Goal: Transaction & Acquisition: Purchase product/service

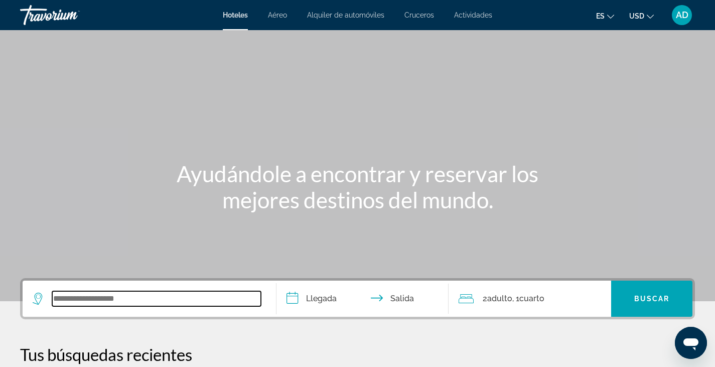
click at [71, 299] on input "Search widget" at bounding box center [156, 298] width 209 height 15
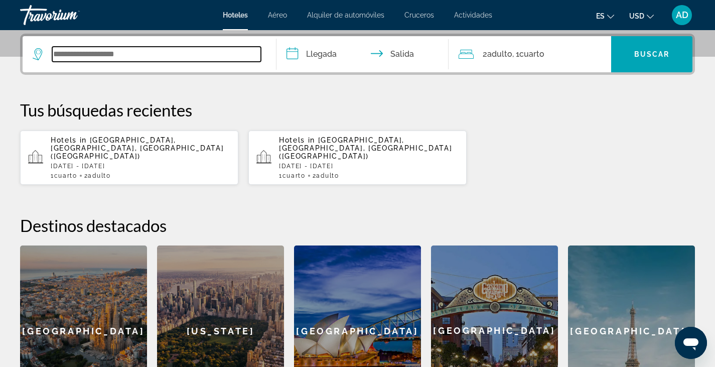
scroll to position [245, 0]
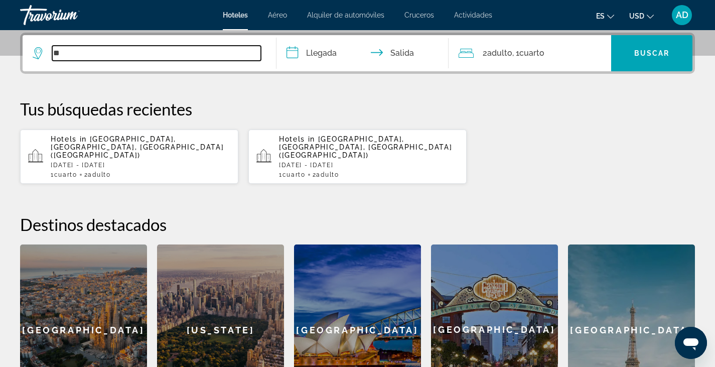
type input "**"
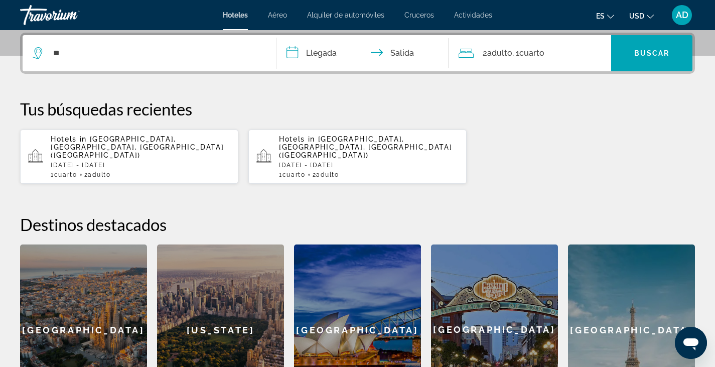
click at [79, 148] on span "[GEOGRAPHIC_DATA], [GEOGRAPHIC_DATA], [GEOGRAPHIC_DATA] ([GEOGRAPHIC_DATA])" at bounding box center [137, 147] width 173 height 24
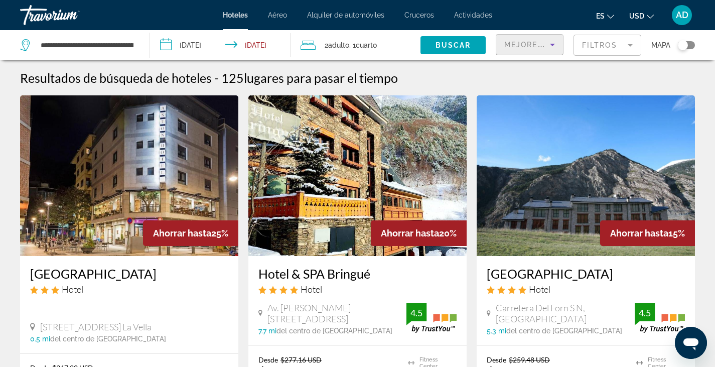
click at [538, 41] on span "Mejores descuentos" at bounding box center [554, 45] width 100 height 8
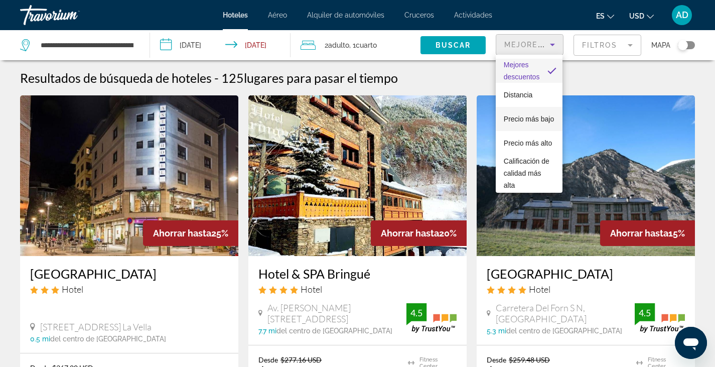
click at [517, 119] on span "Precio más bajo" at bounding box center [529, 119] width 50 height 12
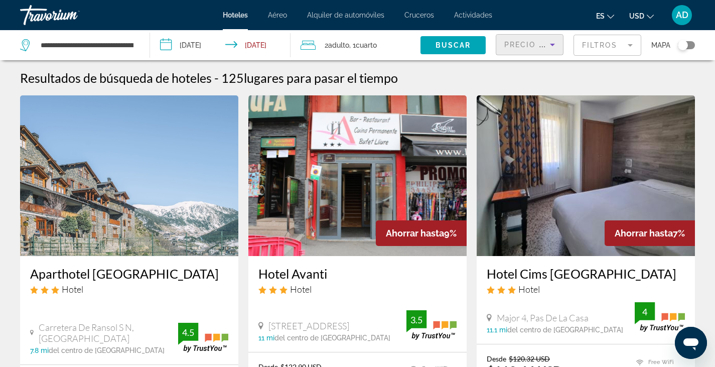
click at [620, 45] on mat-form-field "Filtros" at bounding box center [608, 45] width 68 height 21
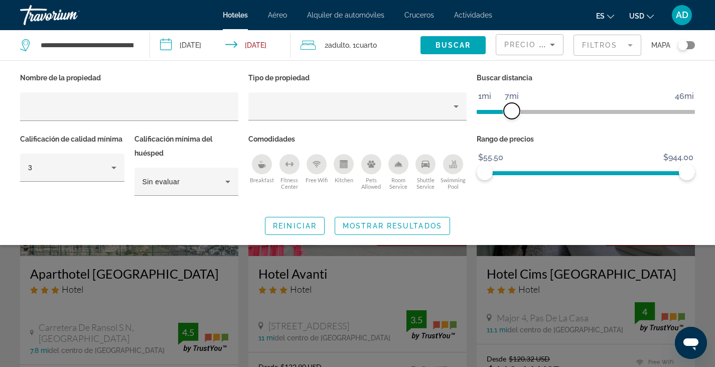
drag, startPoint x: 610, startPoint y: 108, endPoint x: 513, endPoint y: 112, distance: 97.4
click at [513, 112] on span "ngx-slider" at bounding box center [512, 111] width 16 height 16
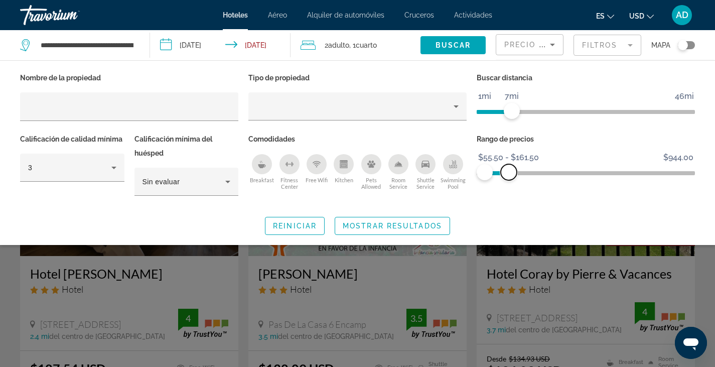
drag, startPoint x: 683, startPoint y: 169, endPoint x: 509, endPoint y: 173, distance: 174.2
click at [509, 173] on span "ngx-slider-max" at bounding box center [509, 172] width 16 height 16
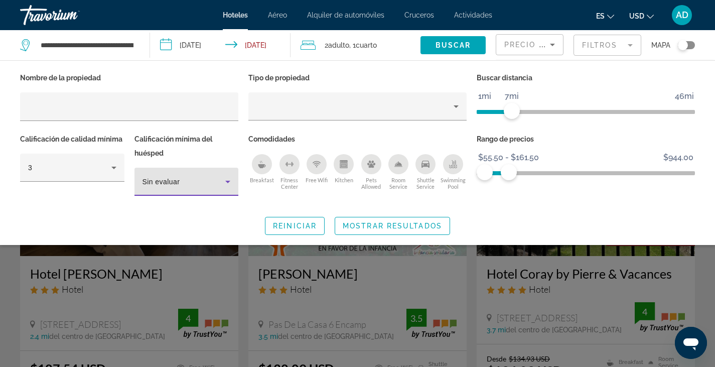
click at [228, 181] on icon "Hotel Filters" at bounding box center [227, 182] width 5 height 3
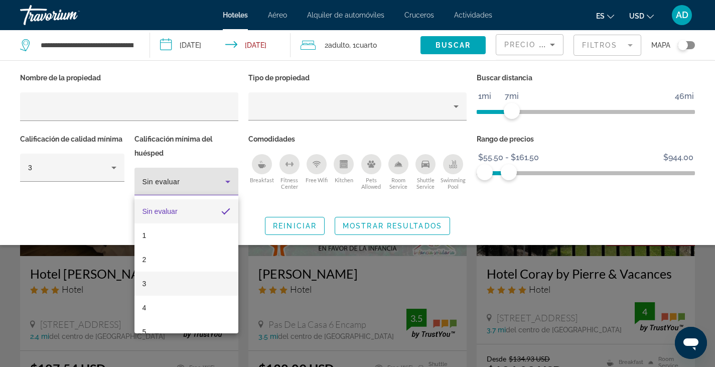
click at [149, 282] on mat-option "3" at bounding box center [186, 283] width 104 height 24
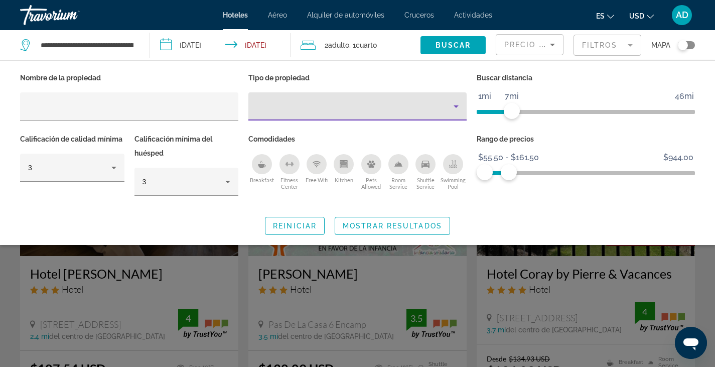
click at [458, 105] on icon "Property type" at bounding box center [456, 106] width 5 height 3
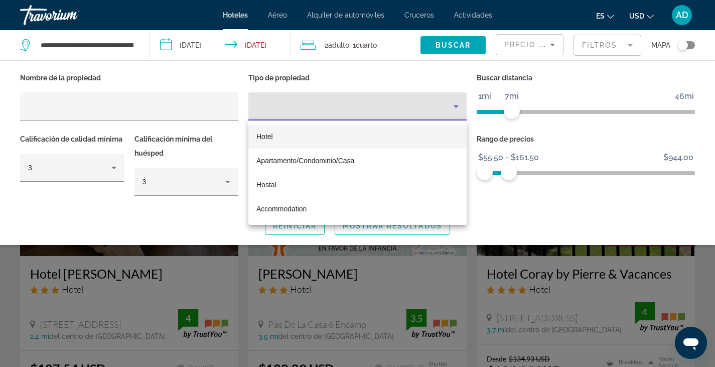
click at [270, 137] on span "Hotel" at bounding box center [264, 136] width 17 height 8
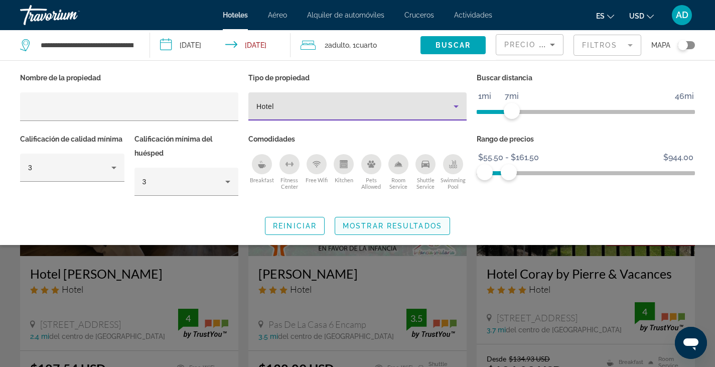
click at [389, 222] on span "Mostrar resultados" at bounding box center [392, 226] width 99 height 8
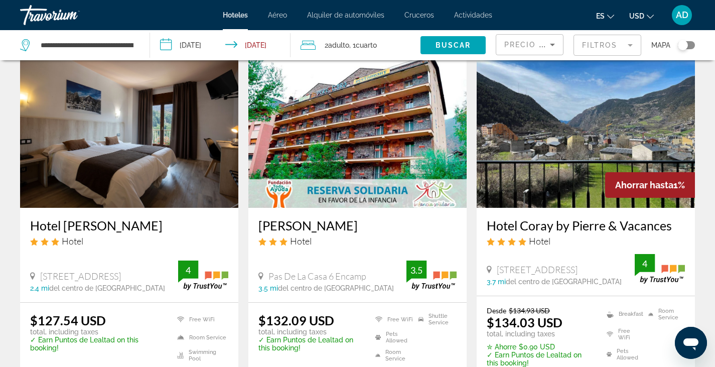
scroll to position [83, 0]
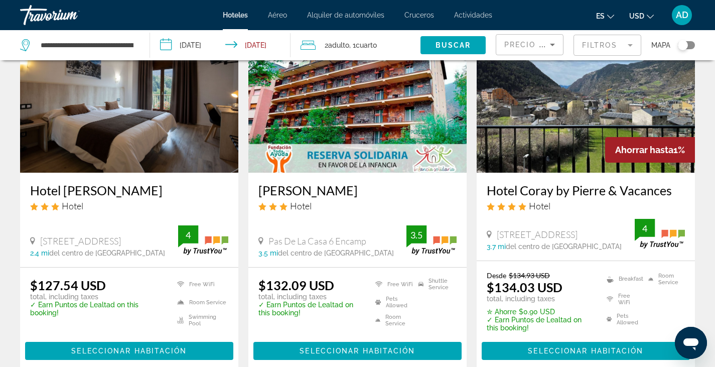
click at [647, 14] on icon "Change currency" at bounding box center [650, 16] width 7 height 7
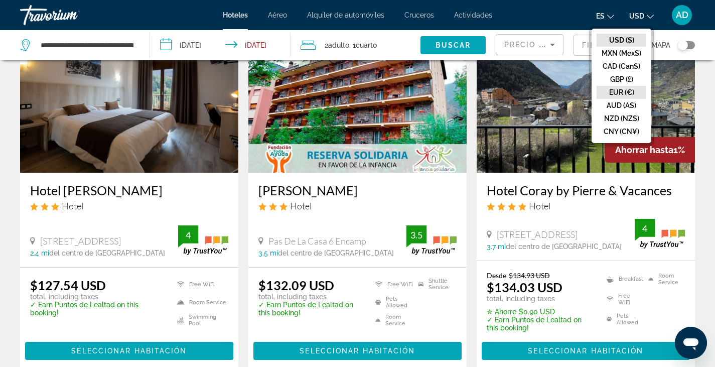
click at [619, 91] on button "EUR (€)" at bounding box center [622, 92] width 50 height 13
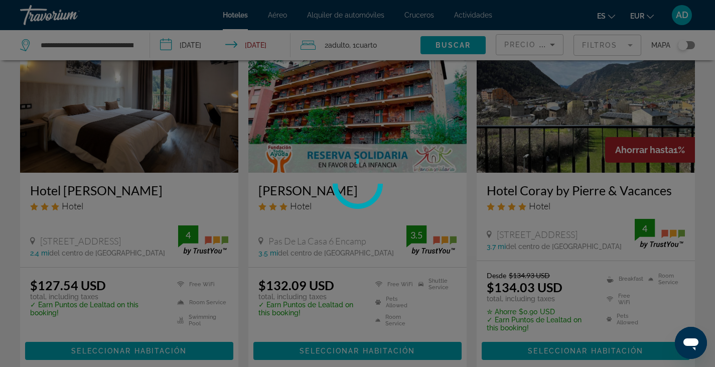
scroll to position [0, 0]
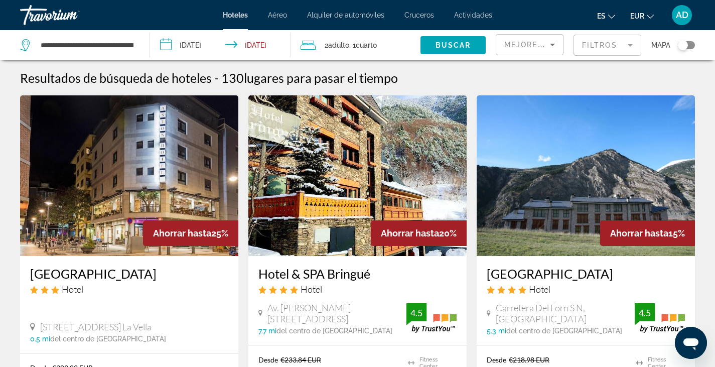
click at [528, 46] on span "Mejores descuentos" at bounding box center [554, 45] width 100 height 8
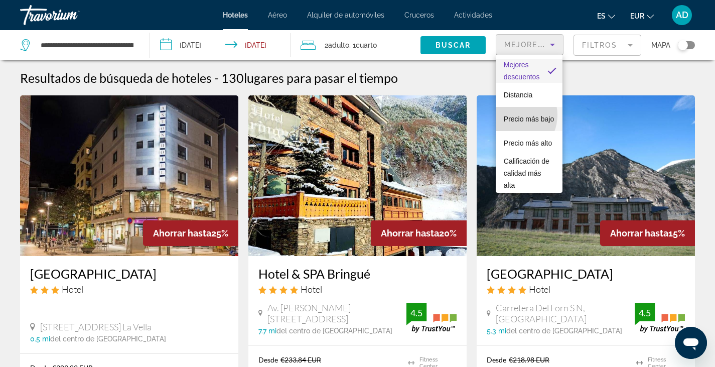
drag, startPoint x: 519, startPoint y: 115, endPoint x: 510, endPoint y: 115, distance: 9.0
click at [510, 115] on span "Precio más bajo" at bounding box center [529, 119] width 50 height 8
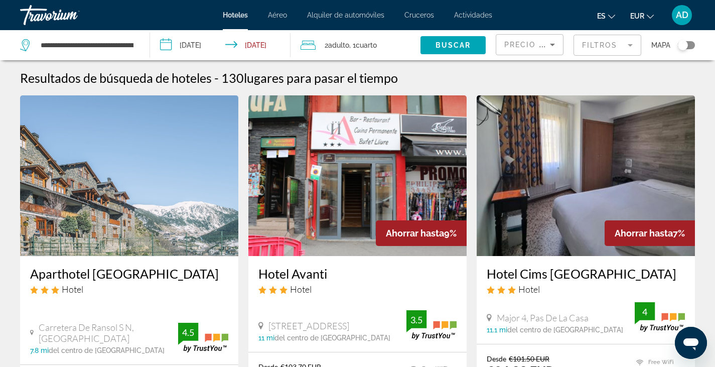
click at [610, 42] on mat-form-field "Filtros" at bounding box center [608, 45] width 68 height 21
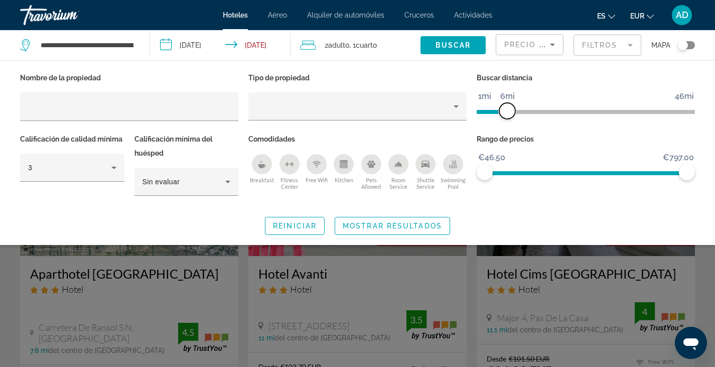
drag, startPoint x: 613, startPoint y: 108, endPoint x: 507, endPoint y: 115, distance: 106.6
click at [507, 115] on span "ngx-slider" at bounding box center [507, 111] width 16 height 16
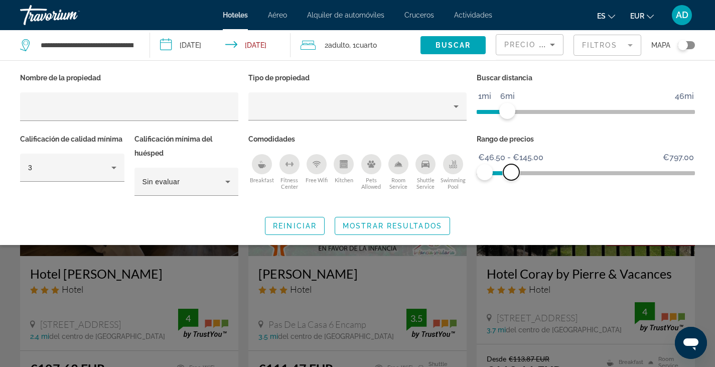
drag, startPoint x: 691, startPoint y: 168, endPoint x: 511, endPoint y: 162, distance: 180.2
click at [511, 171] on ngx-slider "€46.50 €797.00 €46.50 €145.00 €46.50 - €145.00" at bounding box center [586, 172] width 218 height 2
click at [226, 181] on icon "Hotel Filters" at bounding box center [228, 182] width 12 height 12
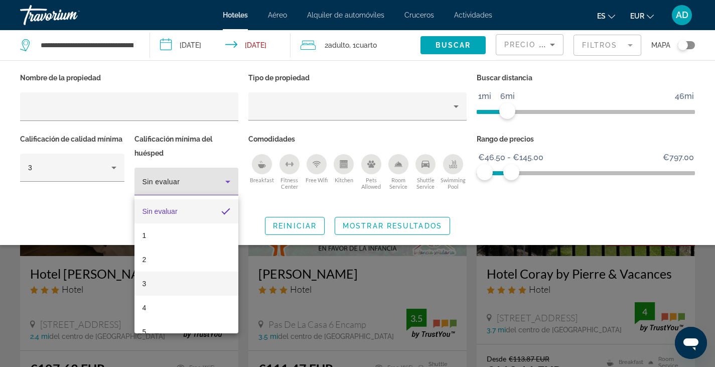
click at [149, 280] on mat-option "3" at bounding box center [186, 283] width 104 height 24
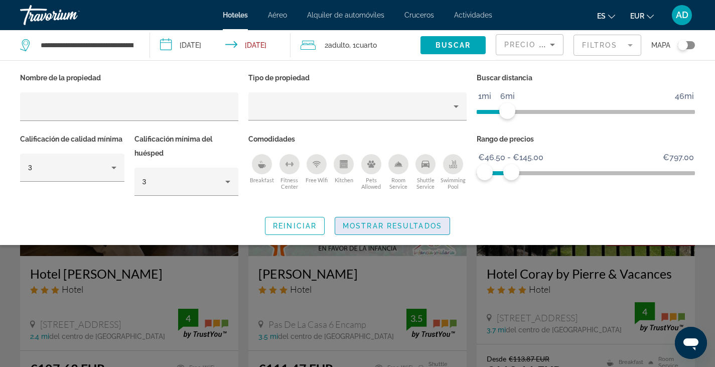
click at [376, 228] on span "Mostrar resultados" at bounding box center [392, 226] width 99 height 8
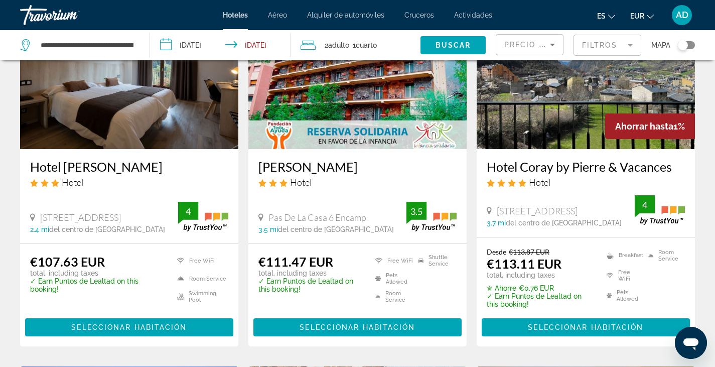
scroll to position [119, 0]
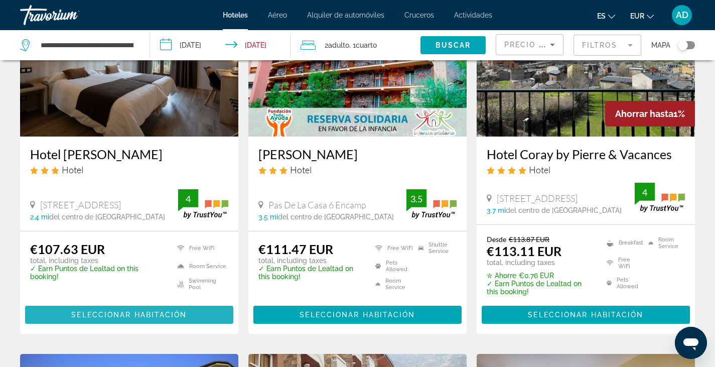
click at [120, 316] on span "Seleccionar habitación" at bounding box center [128, 315] width 115 height 8
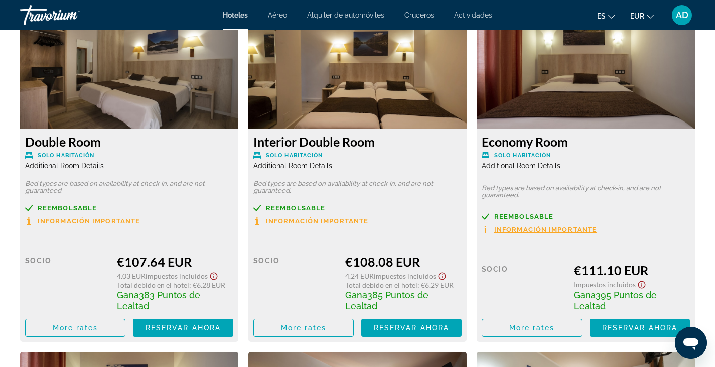
scroll to position [1424, 0]
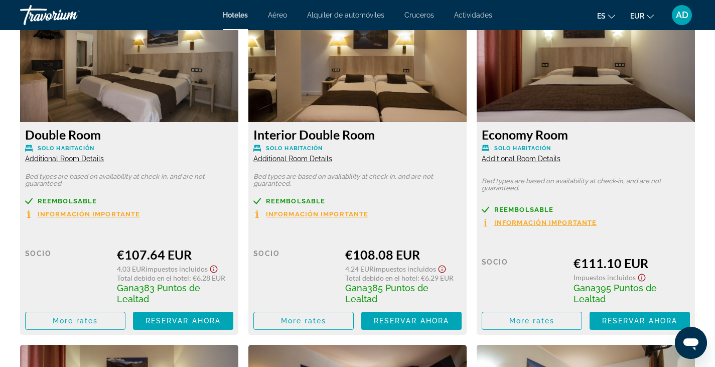
click at [104, 214] on span "Información importante" at bounding box center [89, 214] width 102 height 7
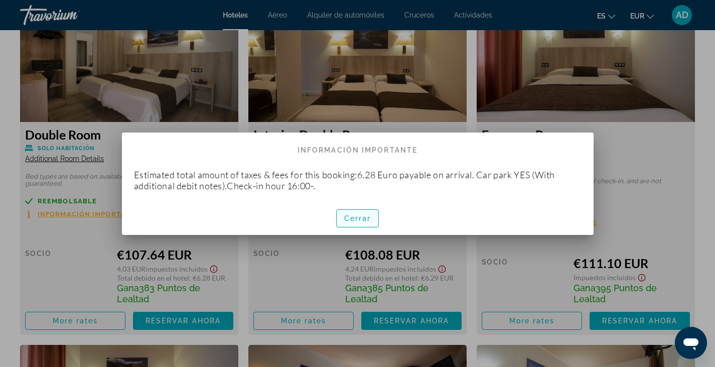
click at [366, 222] on span "button" at bounding box center [358, 218] width 42 height 24
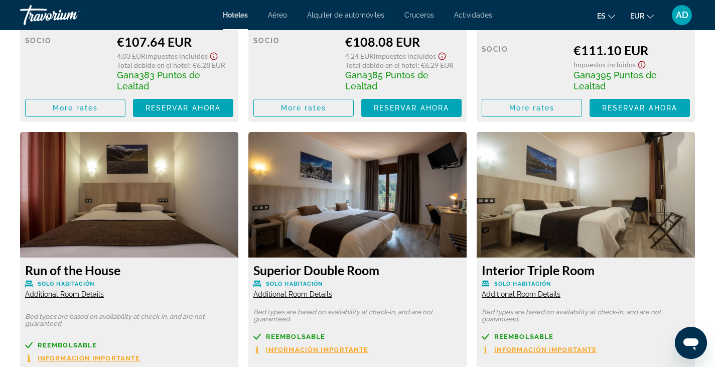
scroll to position [1679, 0]
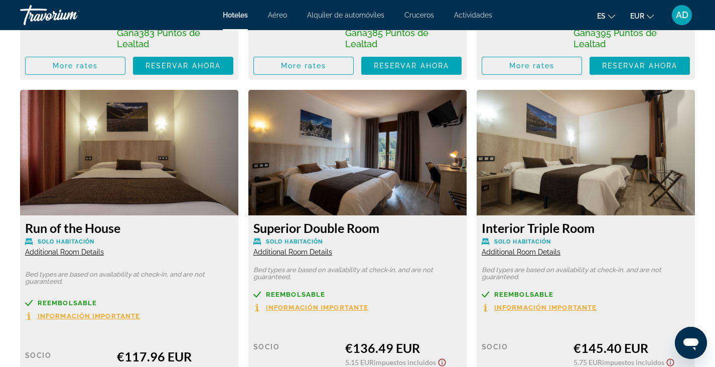
click at [338, 307] on span "Información importante" at bounding box center [317, 307] width 102 height 7
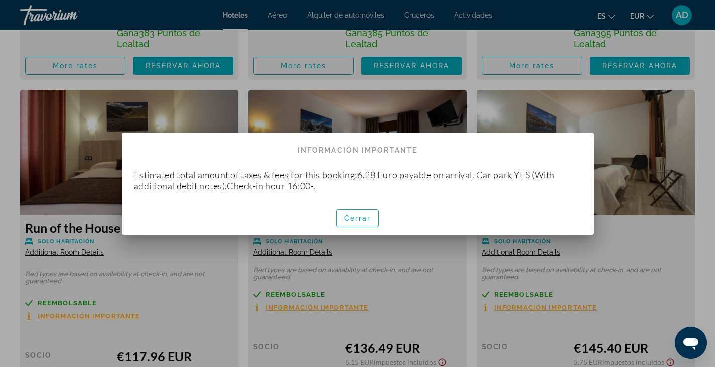
scroll to position [0, 0]
click at [359, 219] on span "Cerrar" at bounding box center [357, 218] width 27 height 8
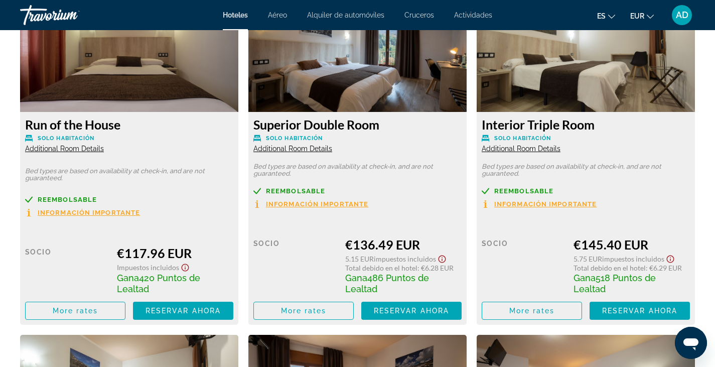
scroll to position [1789, 0]
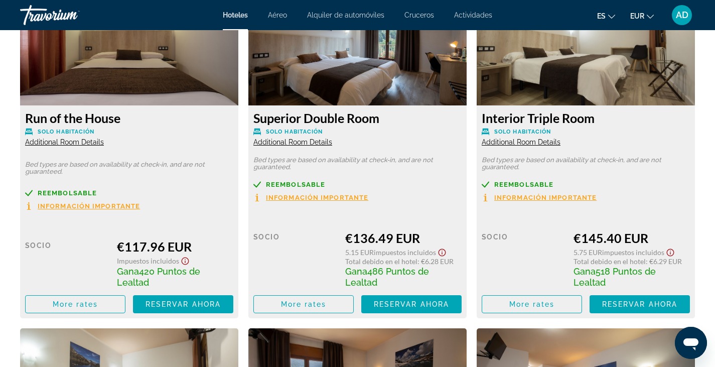
click at [296, 142] on span "Additional Room Details" at bounding box center [292, 142] width 79 height 8
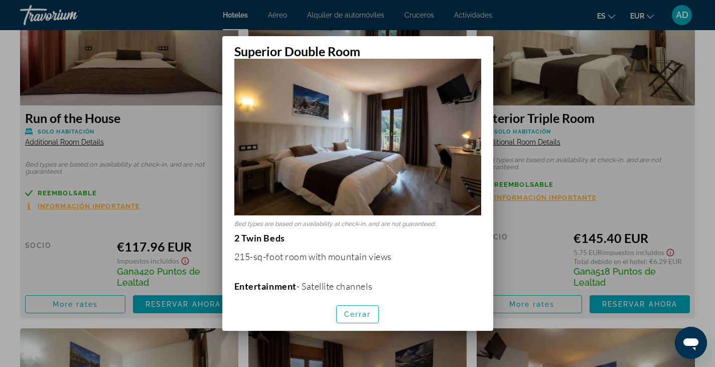
scroll to position [21, 0]
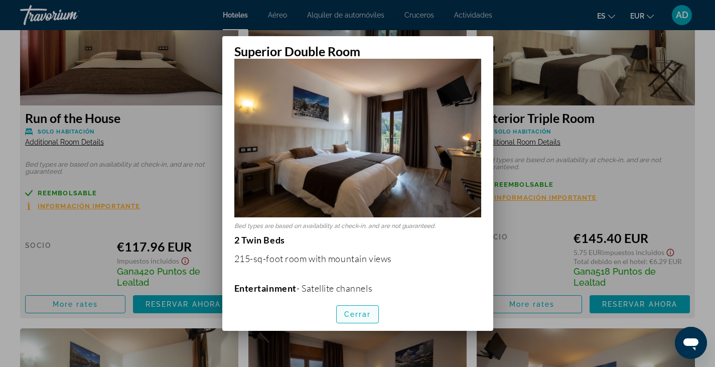
click at [357, 313] on span "Cerrar" at bounding box center [357, 314] width 27 height 8
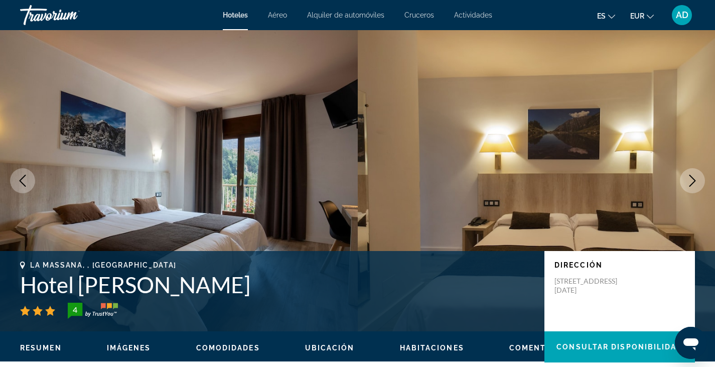
scroll to position [1789, 0]
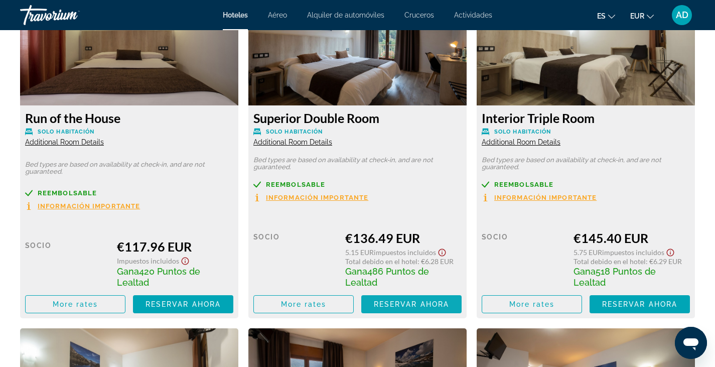
click at [411, 304] on span "Reservar ahora" at bounding box center [411, 304] width 75 height 8
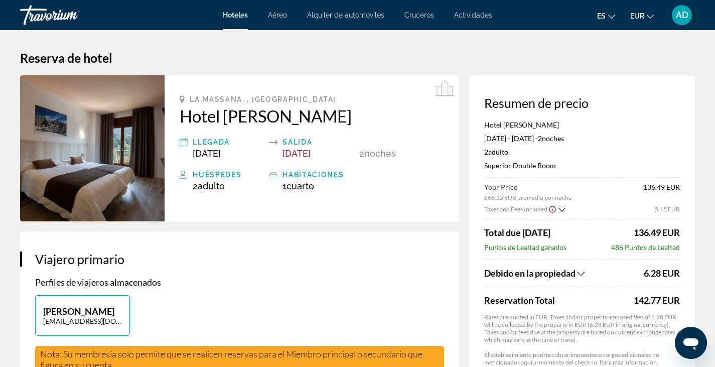
click at [560, 206] on icon "Show Taxes and Fees breakdown" at bounding box center [562, 209] width 7 height 9
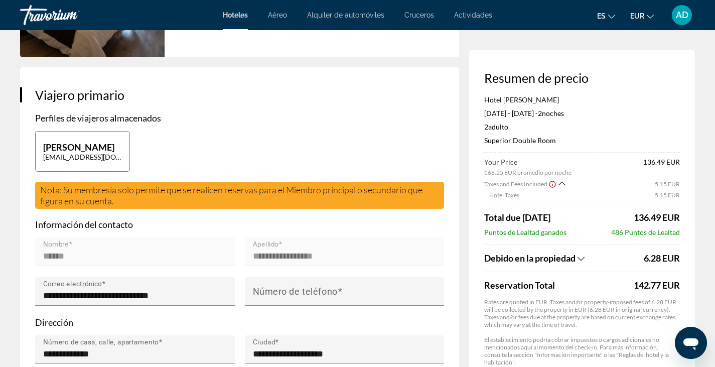
scroll to position [165, 0]
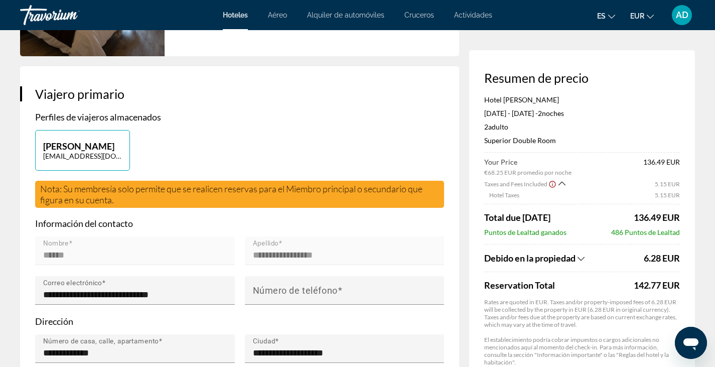
click at [583, 258] on icon "Show Taxes and Fees breakdown" at bounding box center [581, 258] width 7 height 9
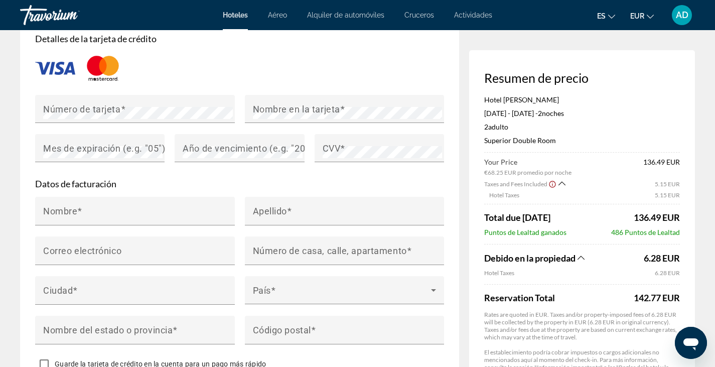
scroll to position [873, 0]
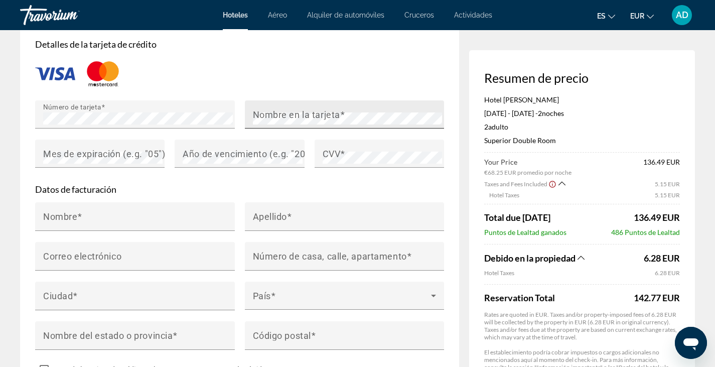
click at [279, 119] on mat-label "Nombre en la tarjeta" at bounding box center [296, 114] width 87 height 11
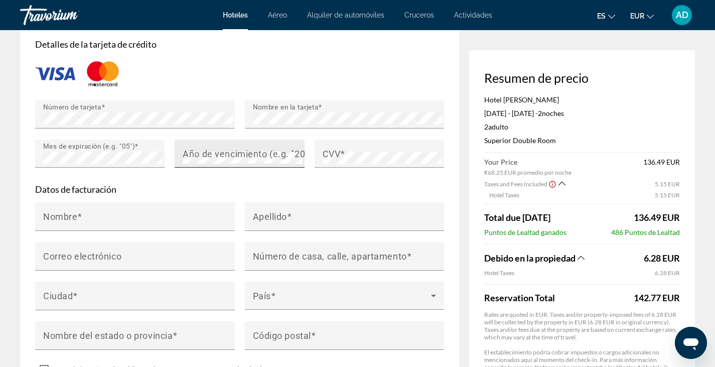
click at [208, 159] on mat-label "Año de vencimiento (e.g. "2030")" at bounding box center [253, 153] width 140 height 11
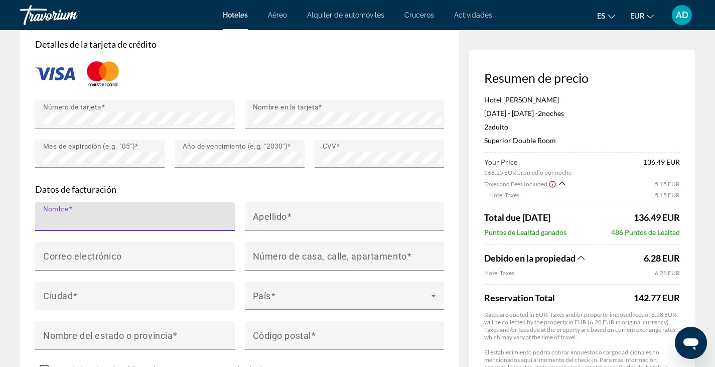
click at [169, 223] on input "Nombre" at bounding box center [138, 221] width 190 height 12
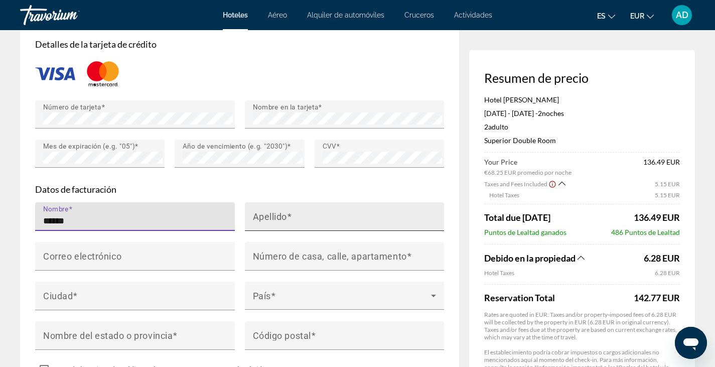
type input "******"
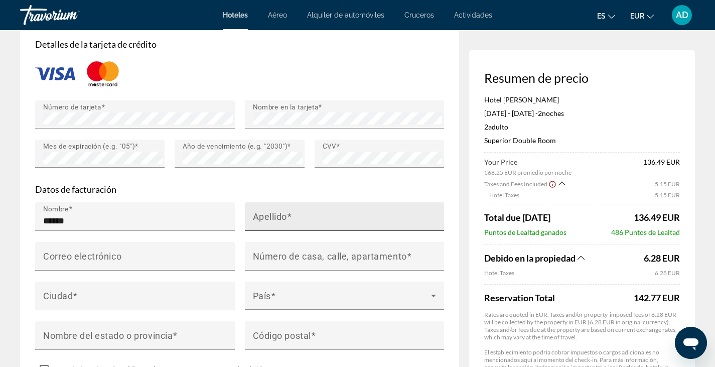
click at [284, 221] on mat-label "Apellido" at bounding box center [270, 216] width 35 height 11
click at [284, 224] on input "Apellido" at bounding box center [348, 221] width 190 height 12
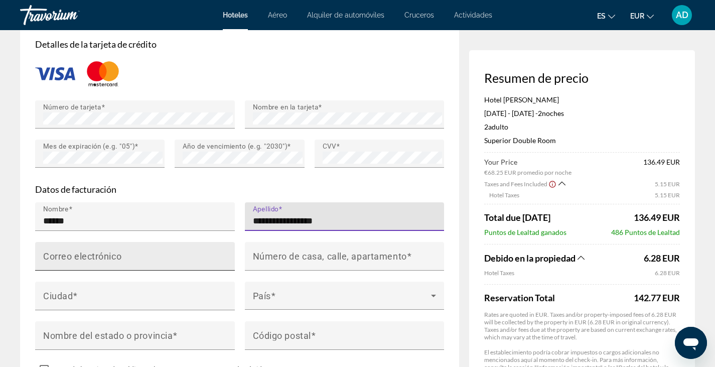
type input "**********"
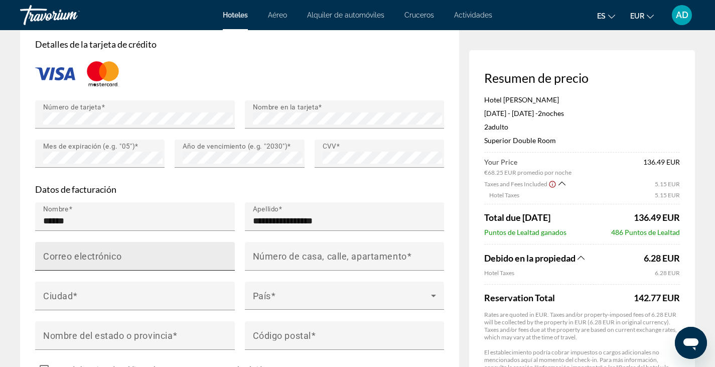
click at [174, 260] on div "Correo electrónico" at bounding box center [138, 256] width 190 height 29
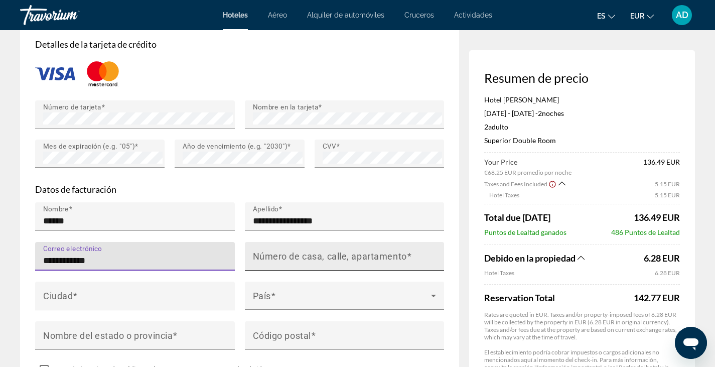
type input "**********"
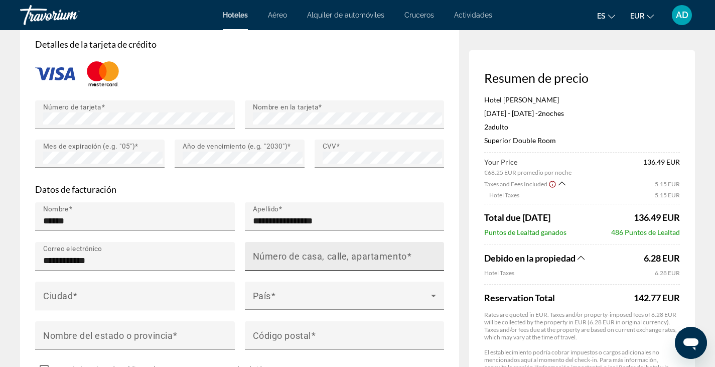
click at [292, 261] on mat-label "Número de casa, calle, apartamento" at bounding box center [330, 255] width 154 height 11
click at [292, 266] on input "Número de casa, calle, apartamento" at bounding box center [348, 260] width 190 height 12
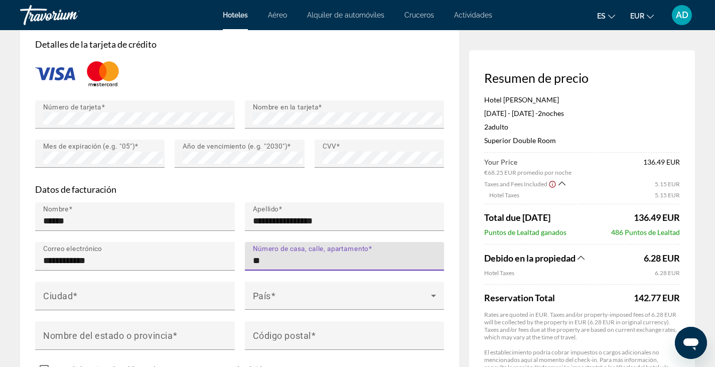
type input "*"
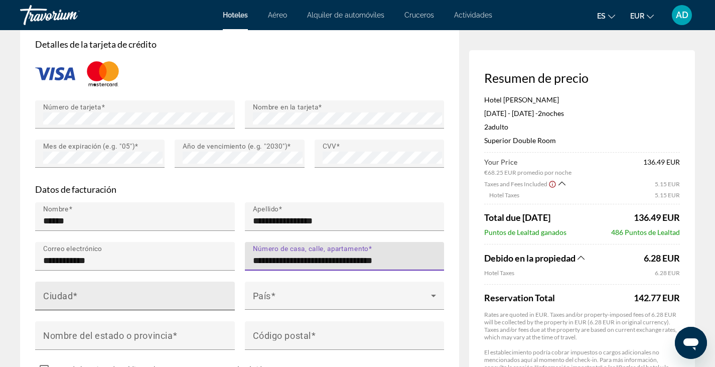
type input "**********"
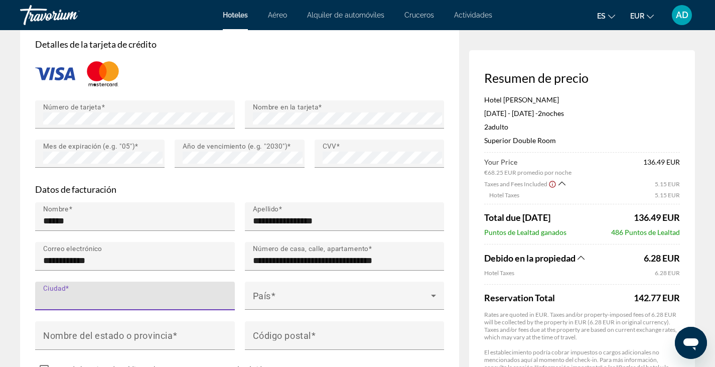
click at [120, 302] on input "Ciudad" at bounding box center [138, 300] width 190 height 12
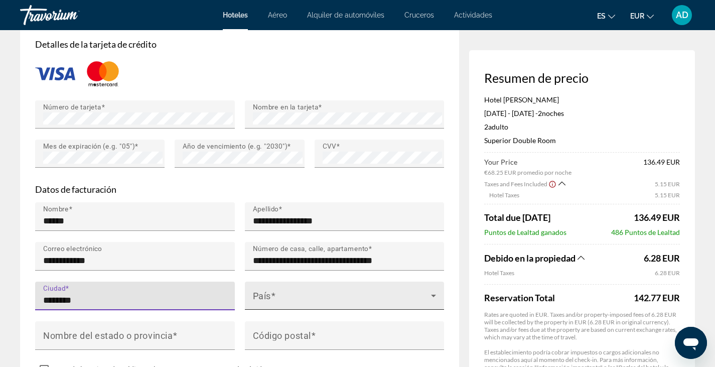
type input "********"
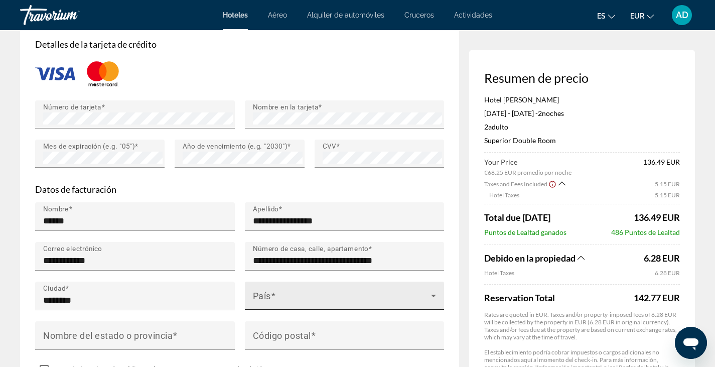
click at [274, 297] on div "País" at bounding box center [345, 296] width 184 height 28
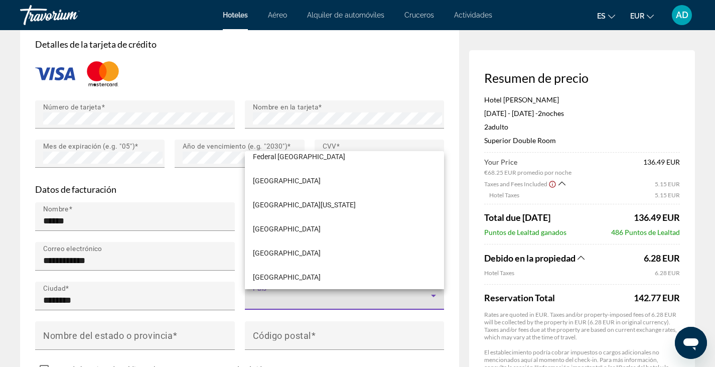
scroll to position [5021, 0]
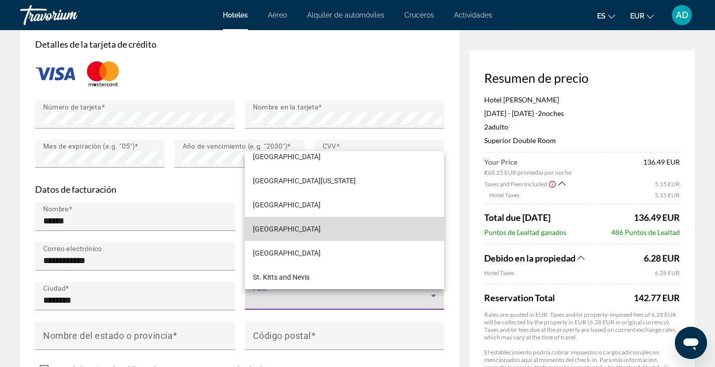
click at [367, 234] on mat-option "[GEOGRAPHIC_DATA]" at bounding box center [345, 229] width 200 height 24
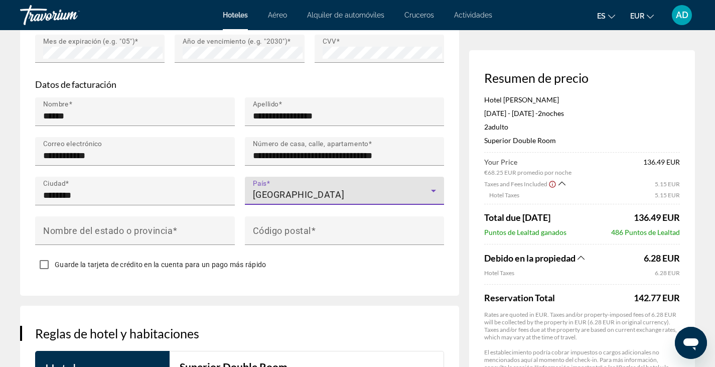
scroll to position [1011, 0]
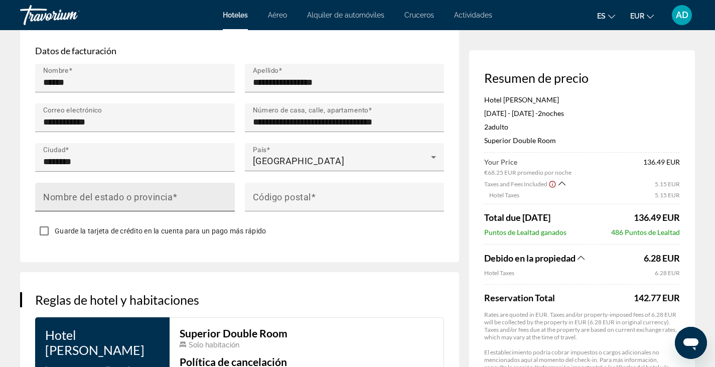
click at [179, 198] on div "Nombre del estado o provincia" at bounding box center [138, 197] width 190 height 29
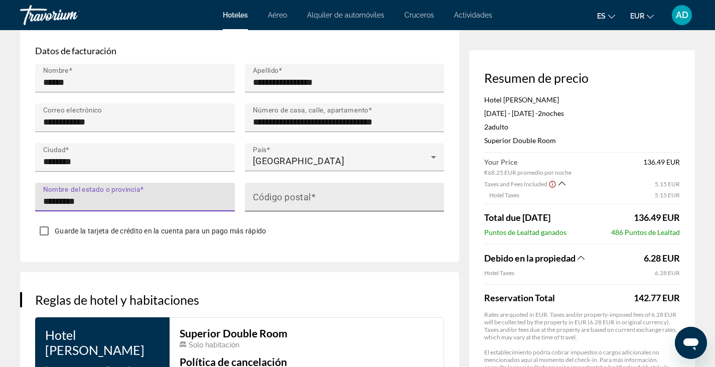
type input "*********"
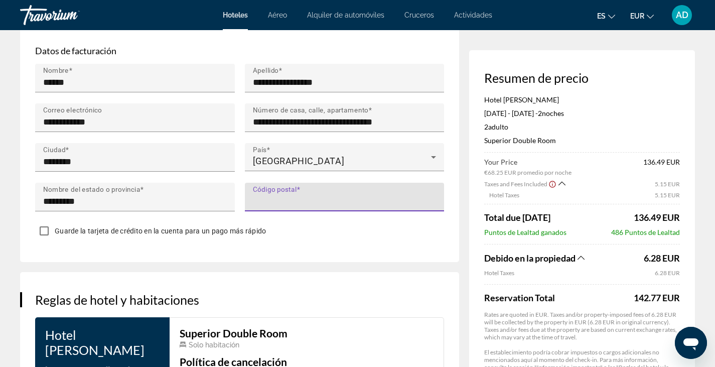
click at [280, 207] on input "Código postal" at bounding box center [348, 201] width 190 height 12
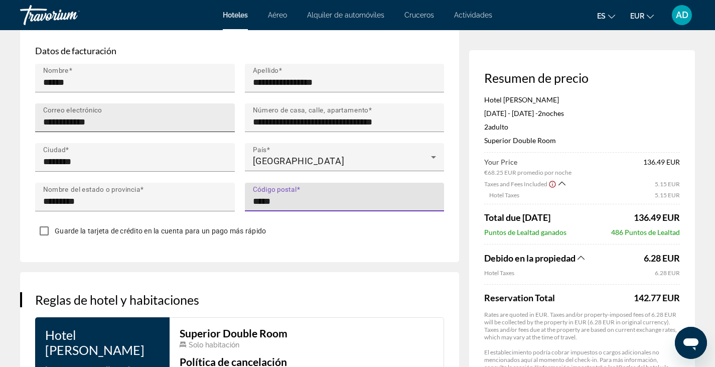
type input "*****"
click at [184, 128] on input "**********" at bounding box center [138, 122] width 190 height 12
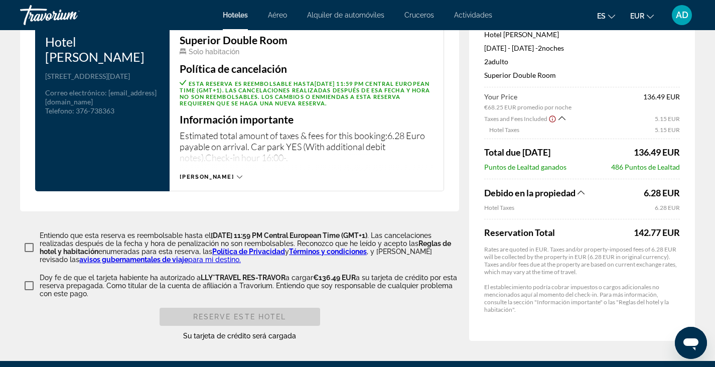
scroll to position [1331, 0]
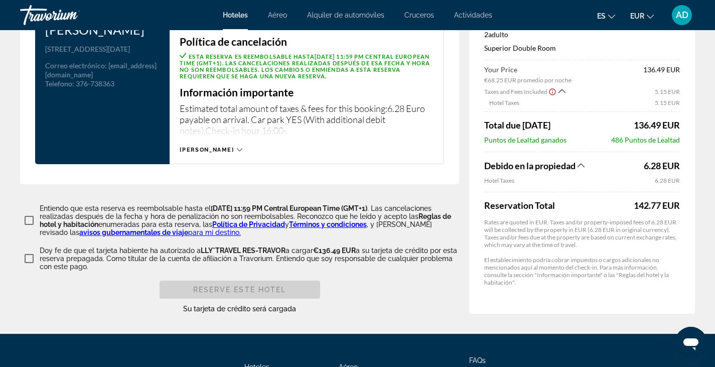
type input "**********"
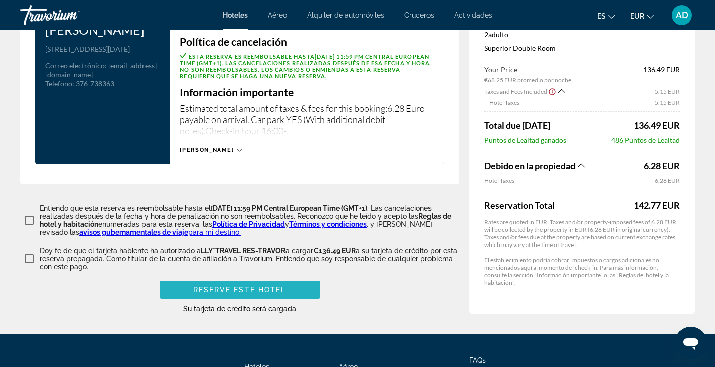
click at [180, 292] on span "Main content" at bounding box center [240, 289] width 161 height 24
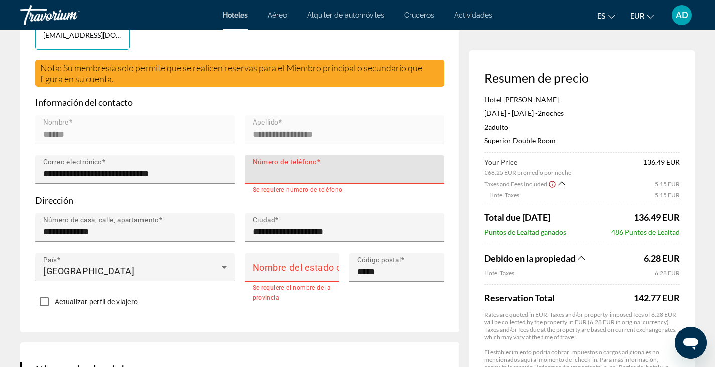
click at [299, 180] on input "Número de teléfono" at bounding box center [348, 174] width 190 height 12
click at [281, 180] on input "Número de teléfono" at bounding box center [348, 174] width 190 height 12
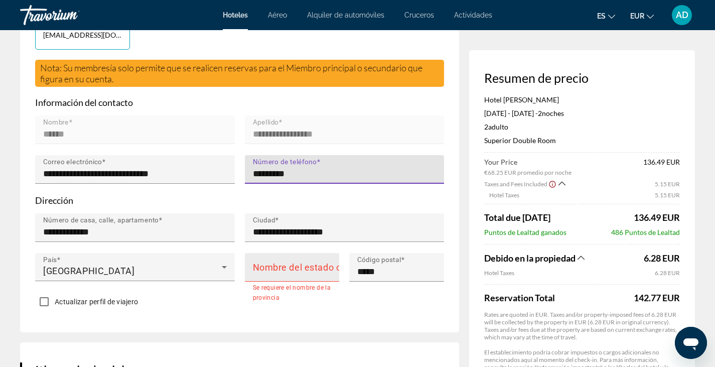
type input "*********"
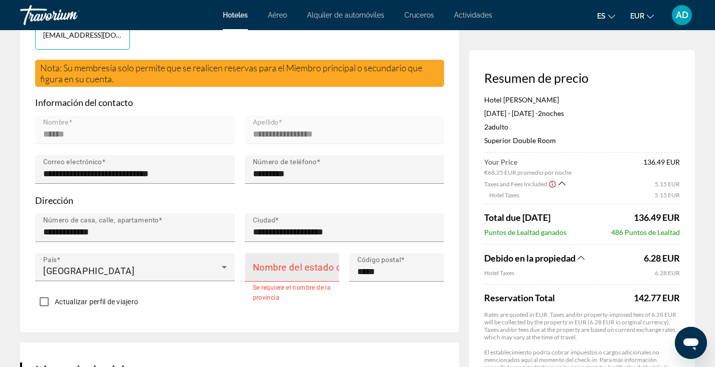
click at [292, 272] on mat-label "Nombre del estado o provincia" at bounding box center [317, 267] width 129 height 11
click at [292, 277] on input "Nombre del estado o provincia" at bounding box center [295, 271] width 85 height 12
type input "*"
type input "******"
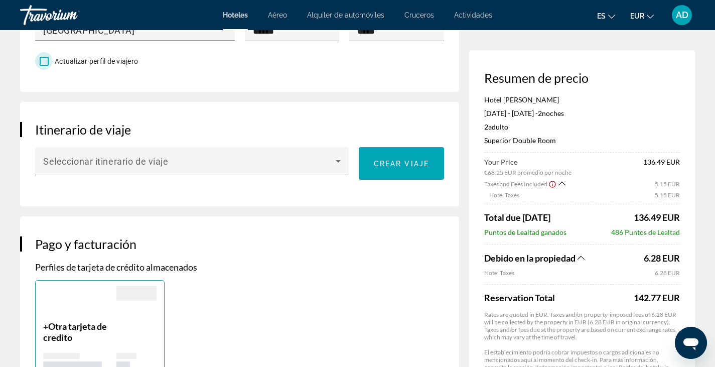
scroll to position [547, 0]
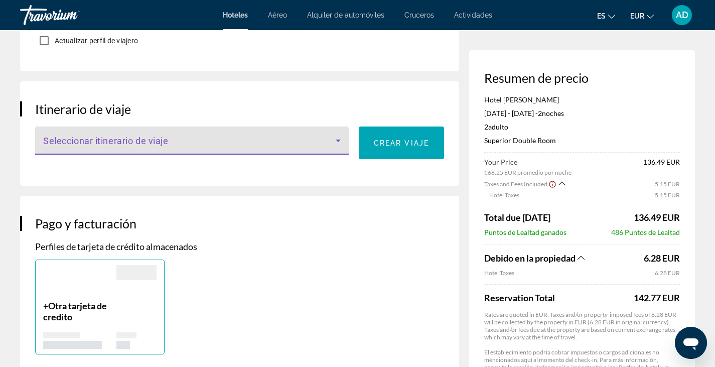
click at [266, 148] on span "Main content" at bounding box center [189, 144] width 293 height 12
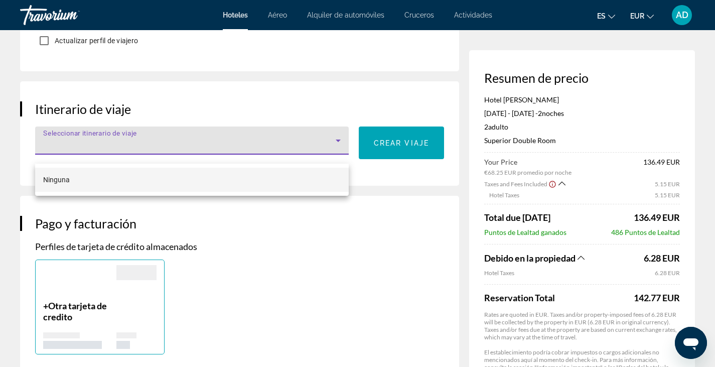
click at [335, 235] on div at bounding box center [357, 183] width 715 height 367
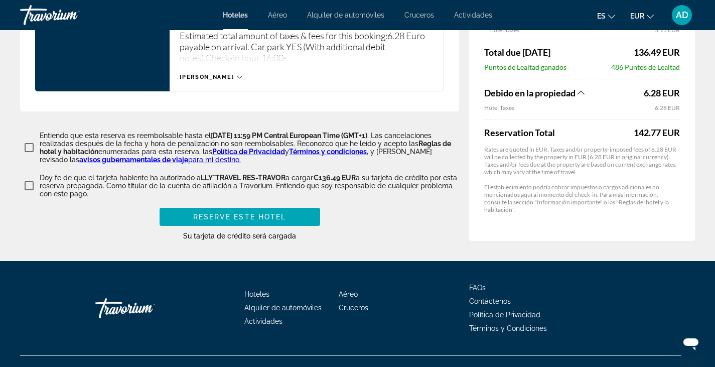
scroll to position [1411, 0]
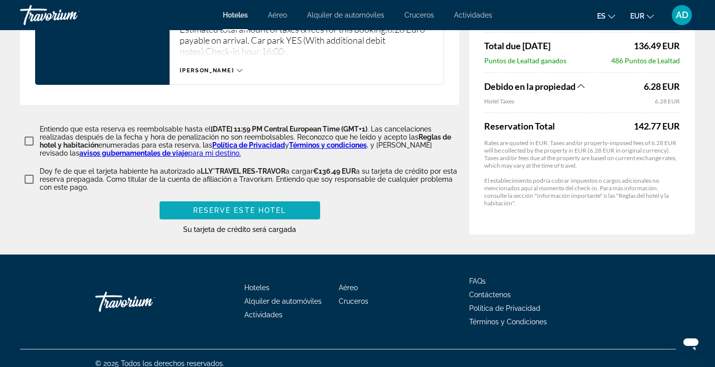
click at [241, 214] on span "Reserve este hotel" at bounding box center [239, 210] width 93 height 8
